Goal: Task Accomplishment & Management: Use online tool/utility

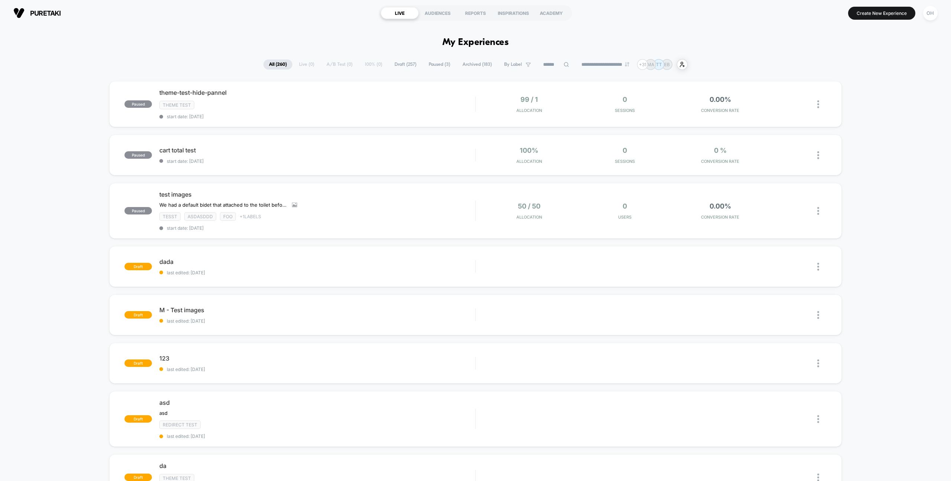
click at [922, 13] on button "OH" at bounding box center [930, 13] width 19 height 15
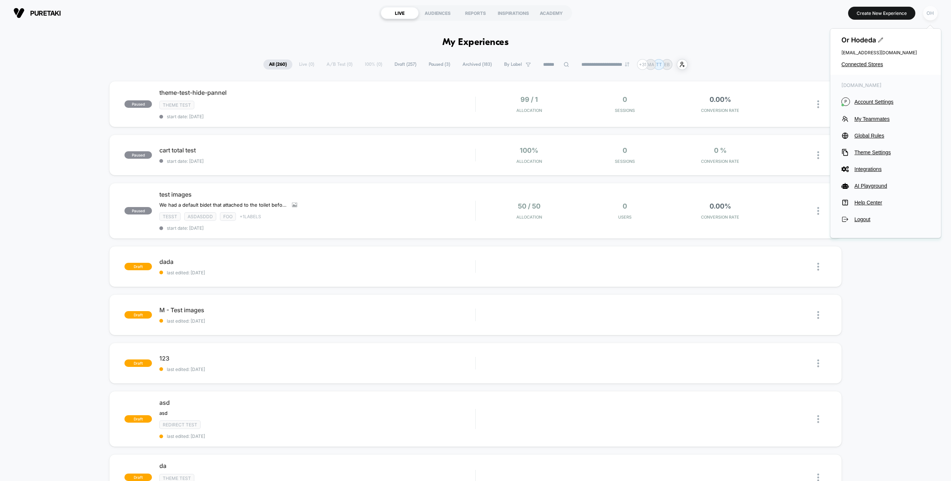
click at [925, 13] on div "OH" at bounding box center [930, 13] width 14 height 14
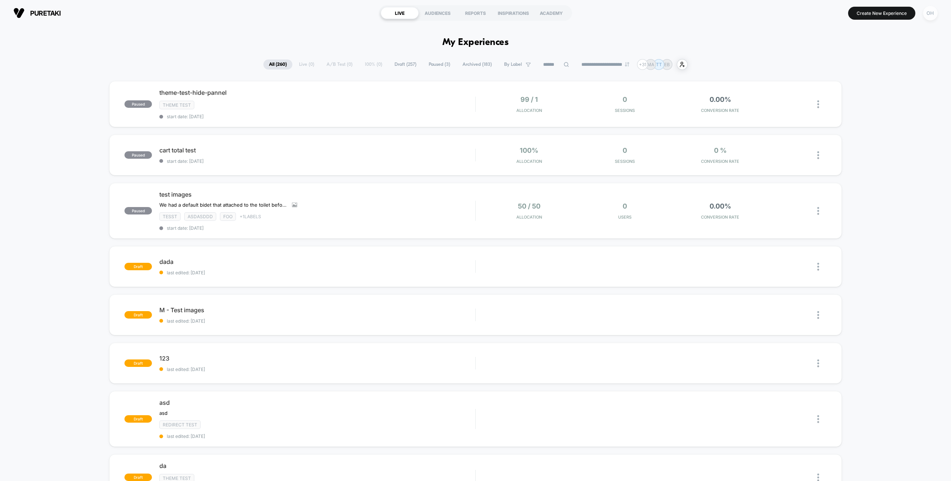
click at [925, 13] on div "OH" at bounding box center [930, 13] width 14 height 14
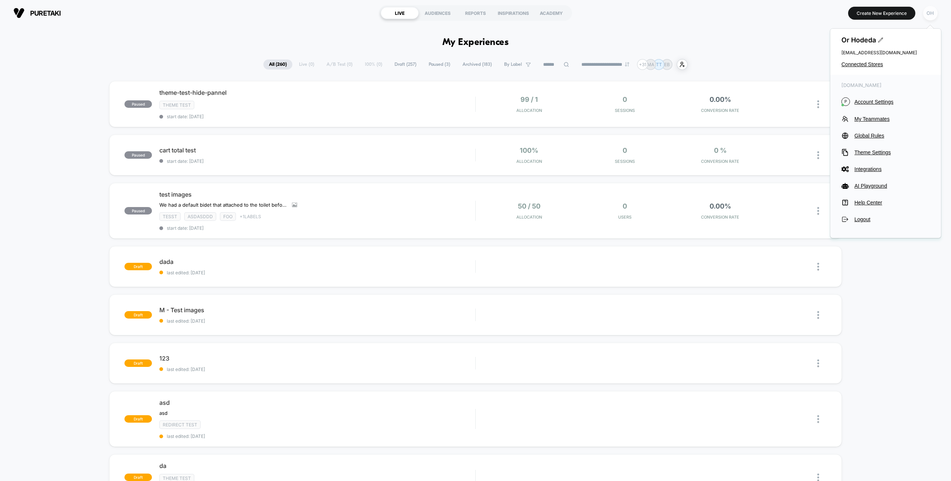
click at [925, 13] on div "OH" at bounding box center [930, 13] width 14 height 14
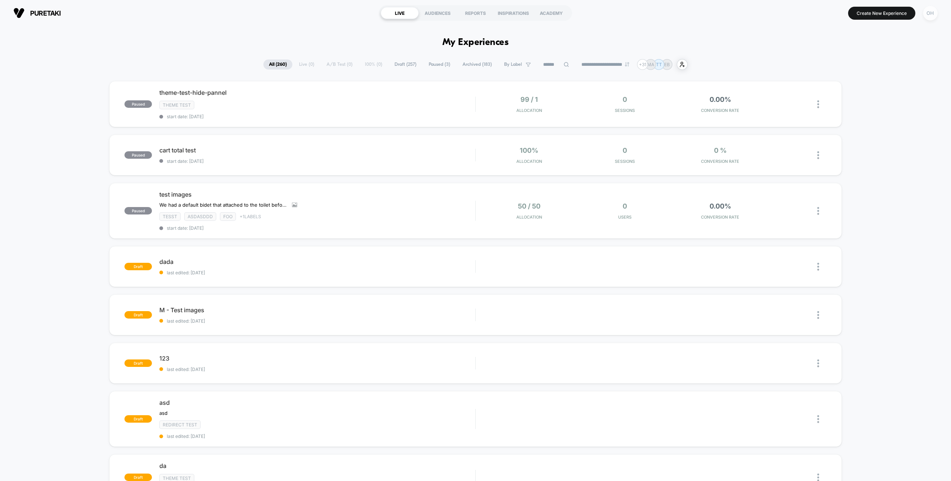
click at [934, 13] on div "OH" at bounding box center [930, 13] width 14 height 14
click at [252, 216] on span "+ 1 Labels" at bounding box center [251, 217] width 22 height 6
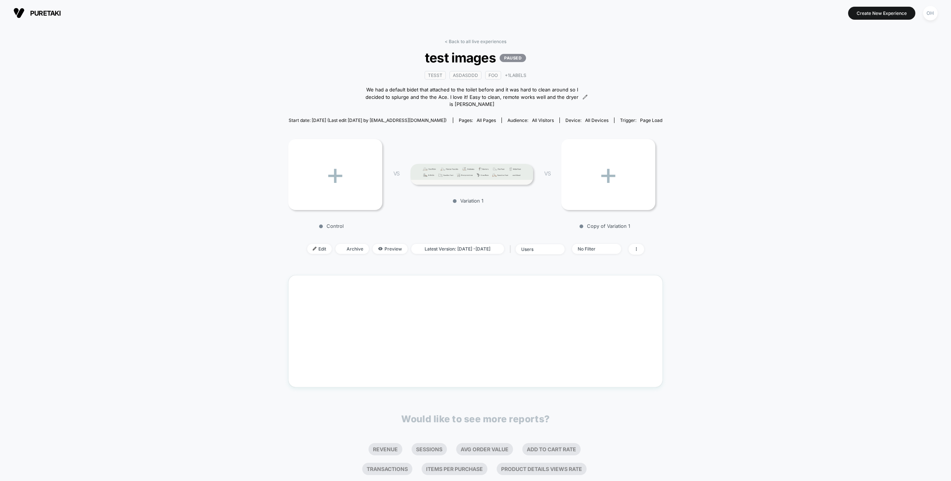
scroll to position [0, 0]
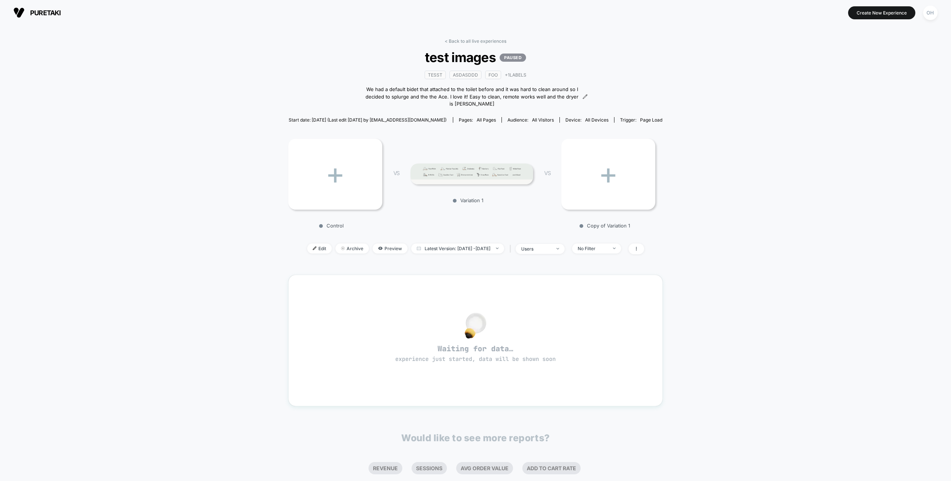
click at [486, 40] on link "< Back to all live experiences" at bounding box center [475, 41] width 62 height 6
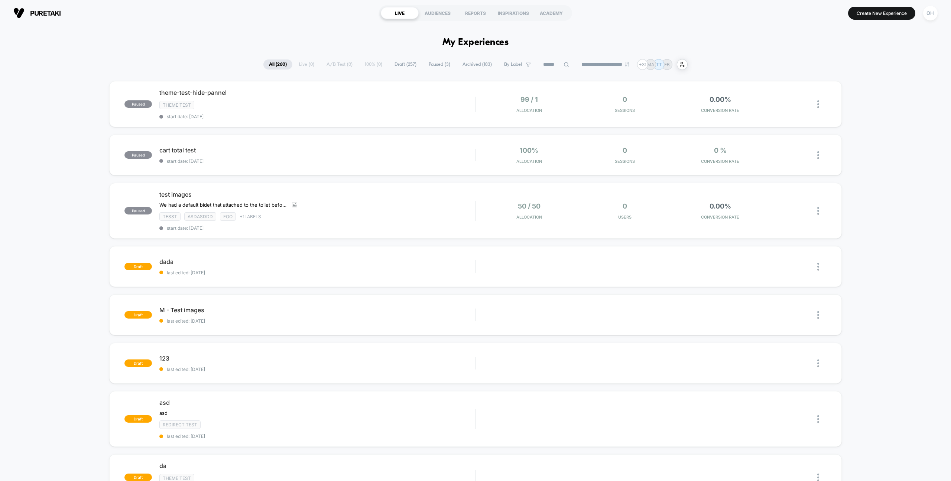
click at [37, 212] on div "paused theme-test-hide-pannel Theme Test start date: 7/31/2025 99 / 1 Allocatio…" at bounding box center [475, 413] width 951 height 664
click at [46, 109] on div "paused theme-test-hide-pannel Theme Test start date: 7/31/2025 99 / 1 Allocatio…" at bounding box center [475, 413] width 951 height 664
drag, startPoint x: 39, startPoint y: 104, endPoint x: 54, endPoint y: 113, distance: 17.6
click at [39, 104] on div "paused theme-test-hide-pannel Theme Test start date: 7/31/2025 99 / 1 Allocatio…" at bounding box center [475, 413] width 951 height 664
drag, startPoint x: 90, startPoint y: 70, endPoint x: 119, endPoint y: 53, distance: 33.6
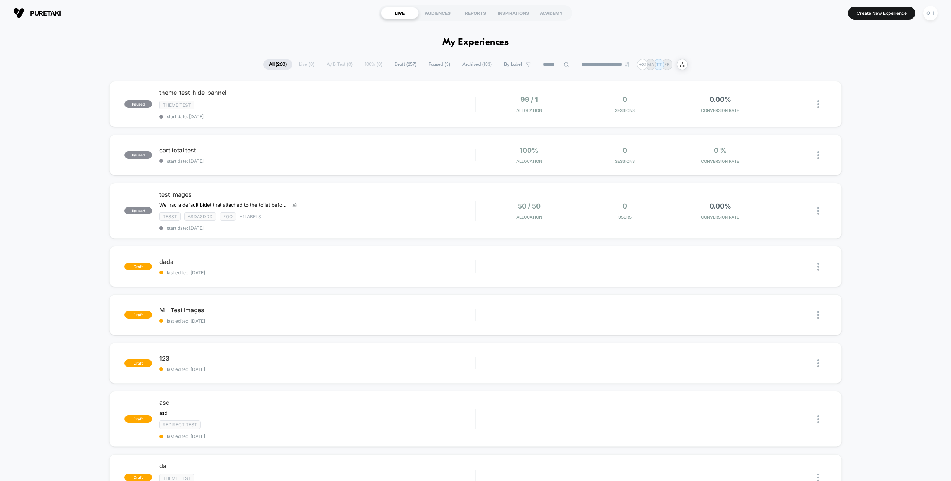
click at [855, 13] on button "Create New Experience" at bounding box center [881, 13] width 67 height 13
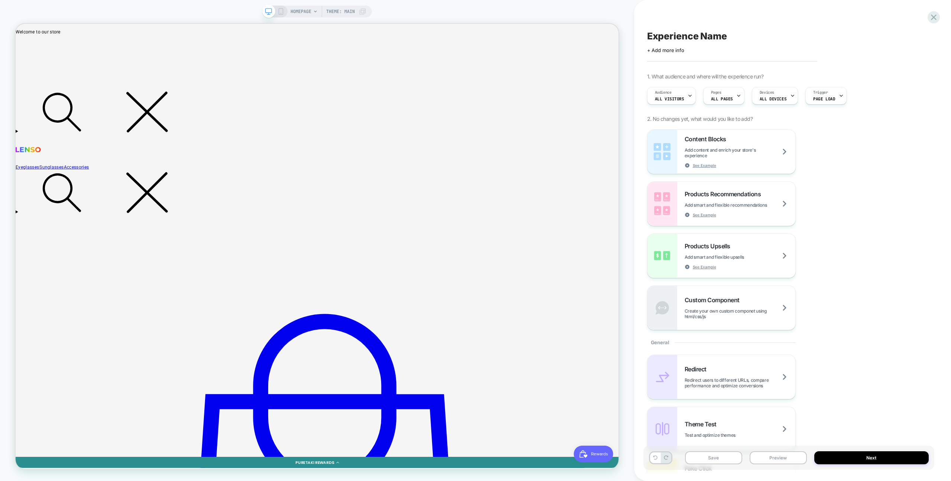
click at [767, 449] on div "Save Preview Next" at bounding box center [788, 457] width 291 height 24
click at [768, 452] on button "Preview" at bounding box center [777, 457] width 57 height 13
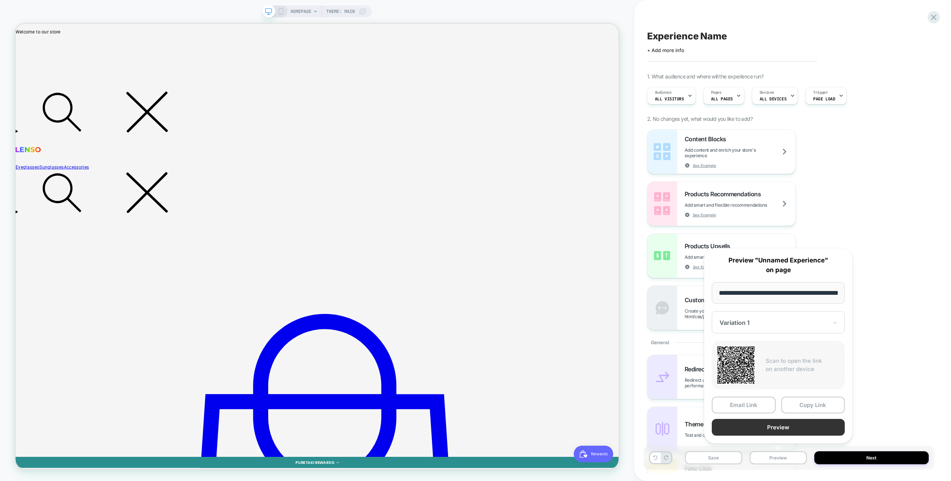
scroll to position [0, 35]
click at [771, 421] on button "Preview" at bounding box center [777, 427] width 133 height 17
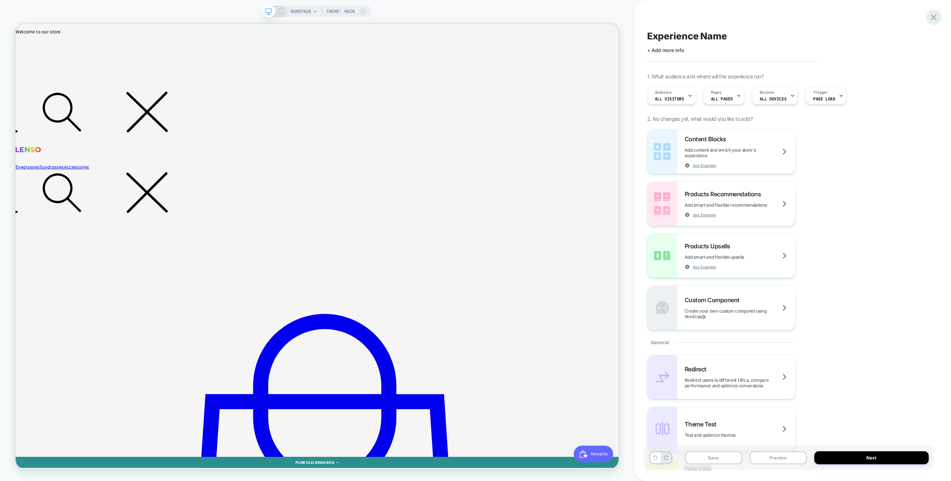
click at [932, 14] on icon at bounding box center [933, 17] width 10 height 10
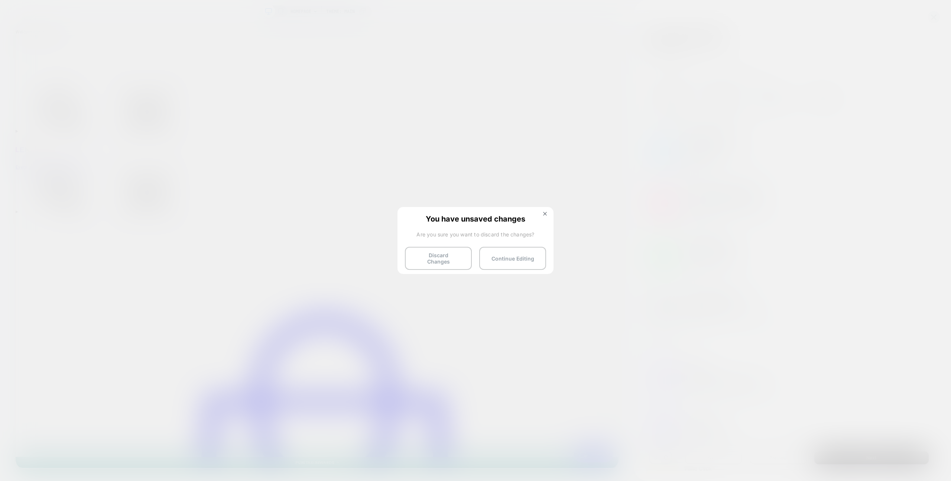
click at [441, 244] on div "You have unsaved changes Are you sure you want to discard the changes? Discard …" at bounding box center [475, 240] width 156 height 66
drag, startPoint x: 444, startPoint y: 248, endPoint x: 440, endPoint y: 241, distance: 8.3
click at [444, 248] on button "Discard Changes" at bounding box center [438, 258] width 67 height 23
click at [453, 251] on button "Discard Changes" at bounding box center [438, 258] width 67 height 23
click at [452, 249] on button "Discard Changes" at bounding box center [438, 258] width 67 height 23
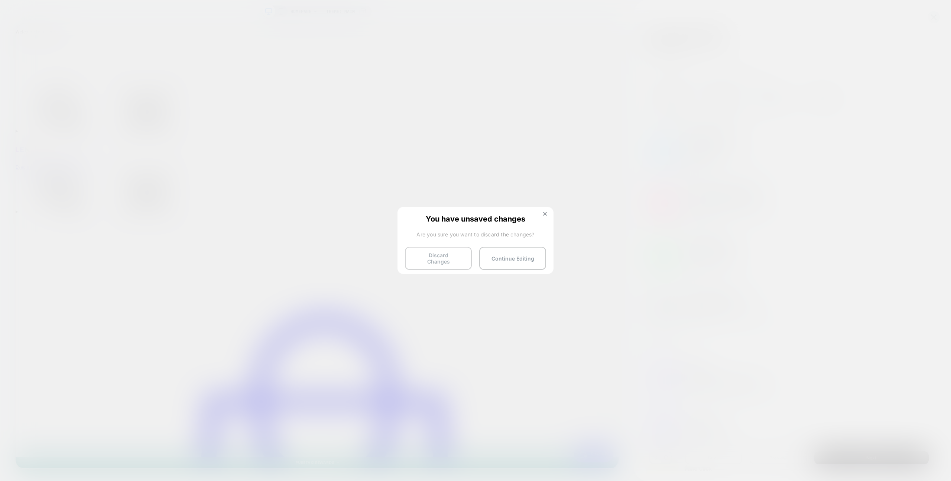
click at [450, 258] on button "Discard Changes" at bounding box center [438, 258] width 67 height 23
drag, startPoint x: 450, startPoint y: 258, endPoint x: 444, endPoint y: 250, distance: 10.7
click at [450, 258] on button "Discard Changes" at bounding box center [438, 258] width 67 height 23
